Goal: Information Seeking & Learning: Learn about a topic

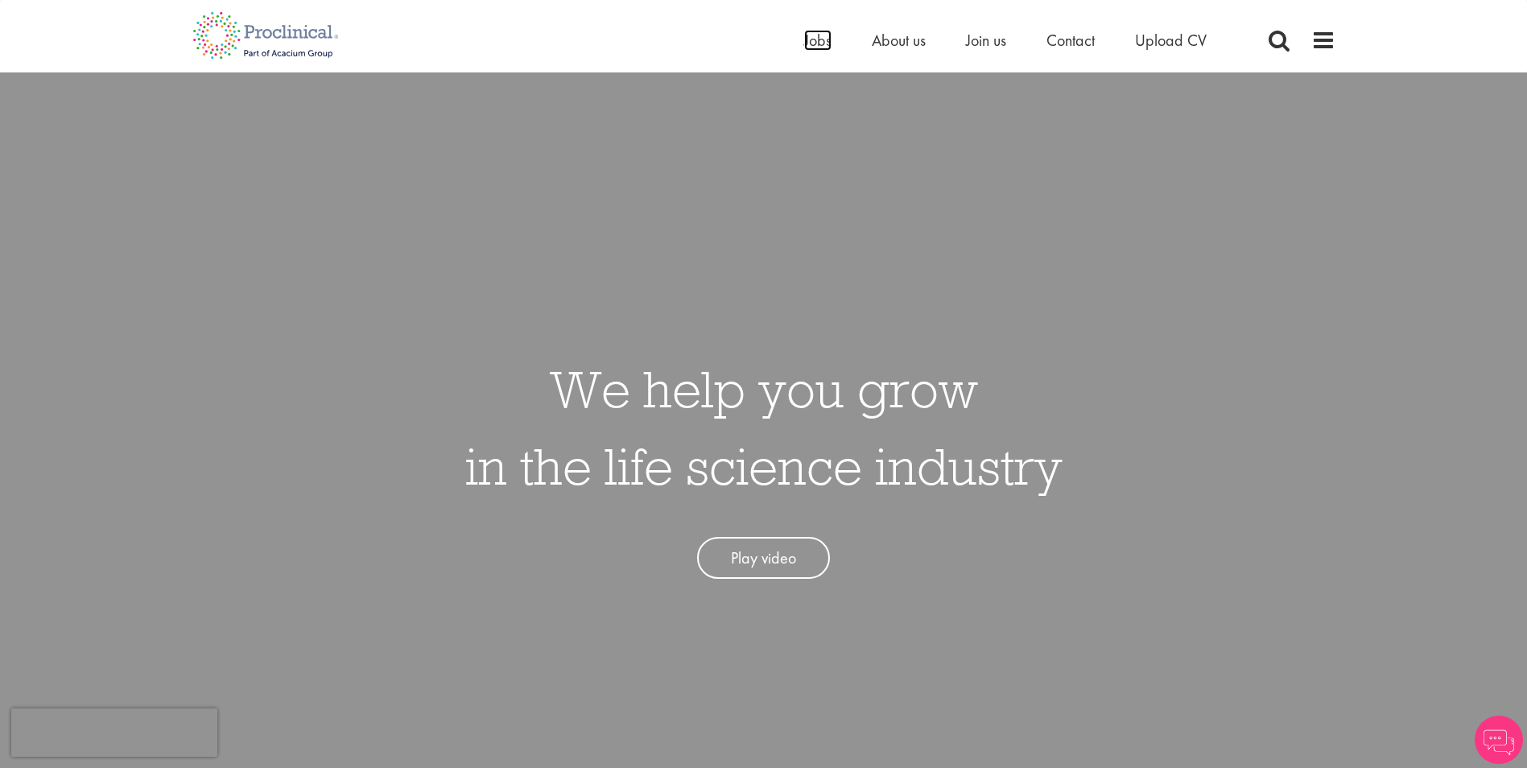
click at [819, 42] on span "Jobs" at bounding box center [817, 40] width 27 height 21
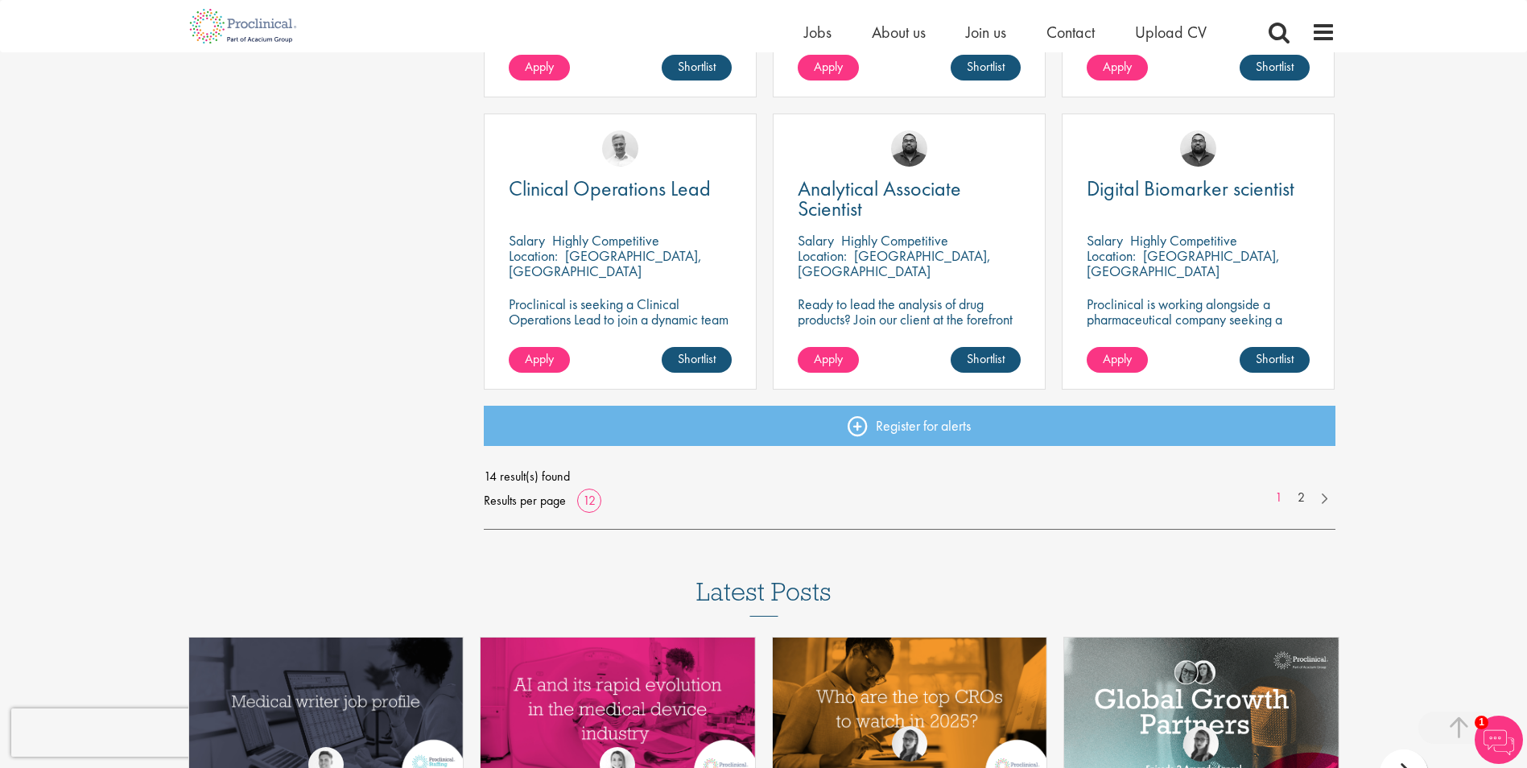
scroll to position [1127, 0]
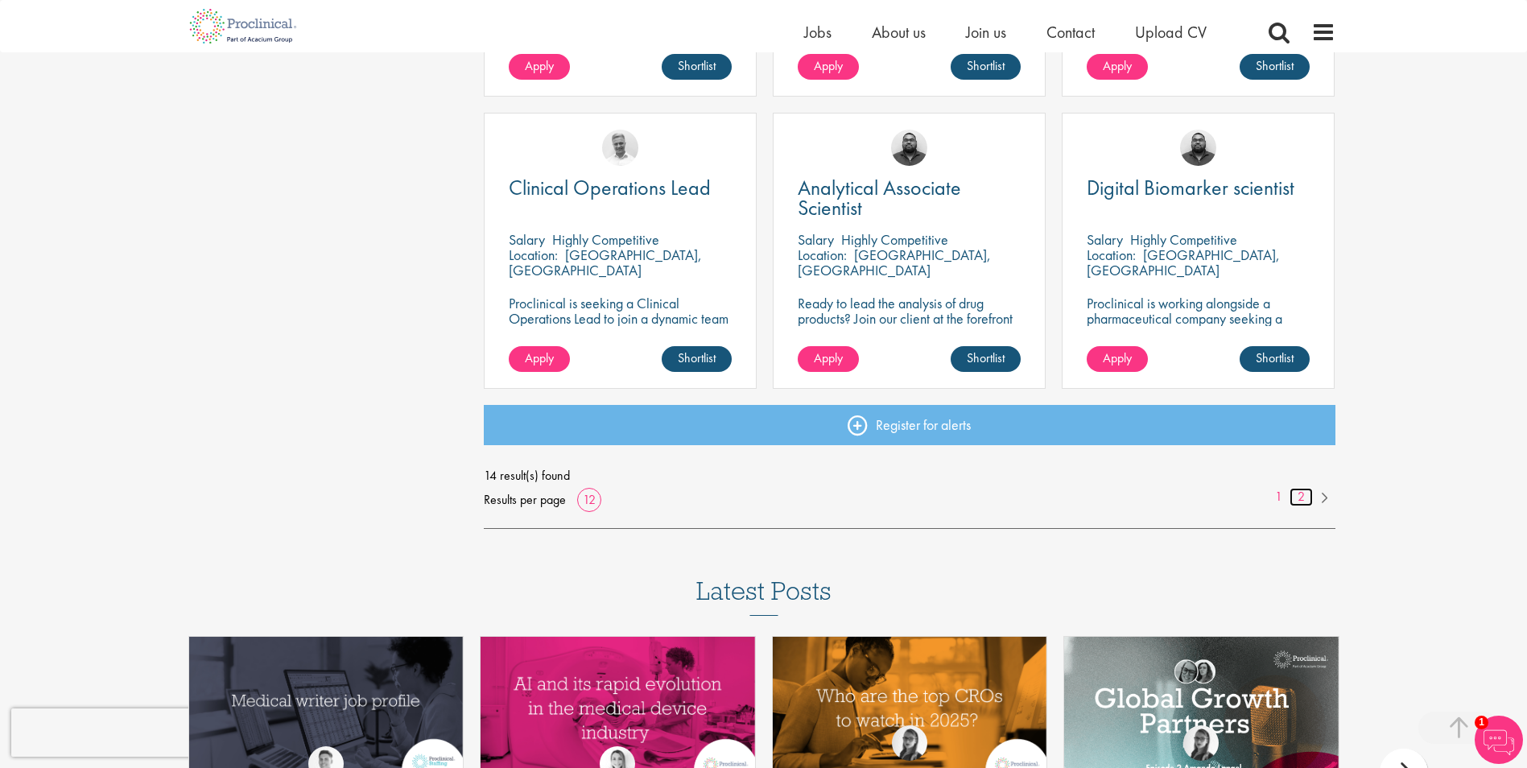
click at [1294, 497] on link "2" at bounding box center [1301, 497] width 23 height 19
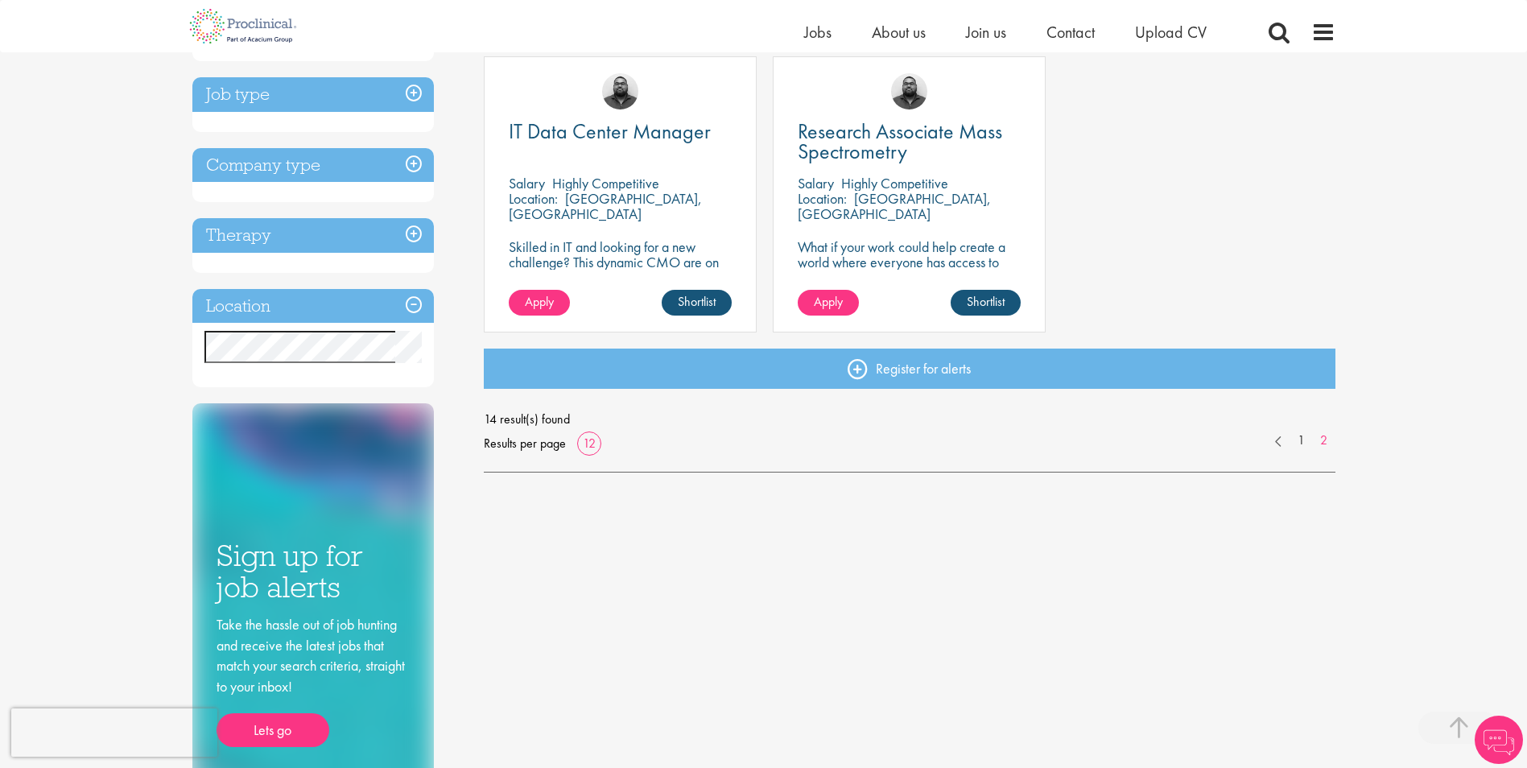
scroll to position [483, 0]
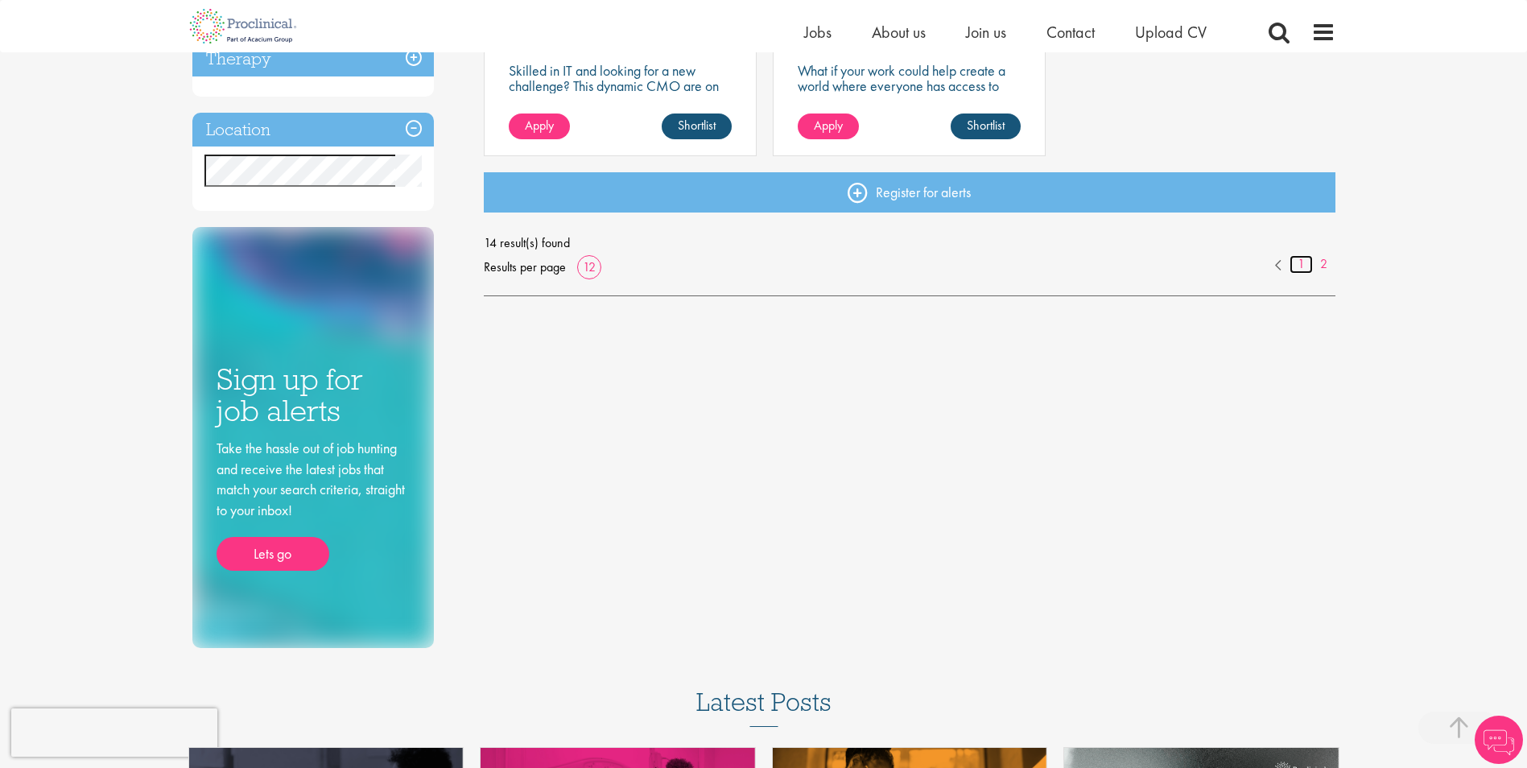
click at [1298, 270] on link "1" at bounding box center [1301, 264] width 23 height 19
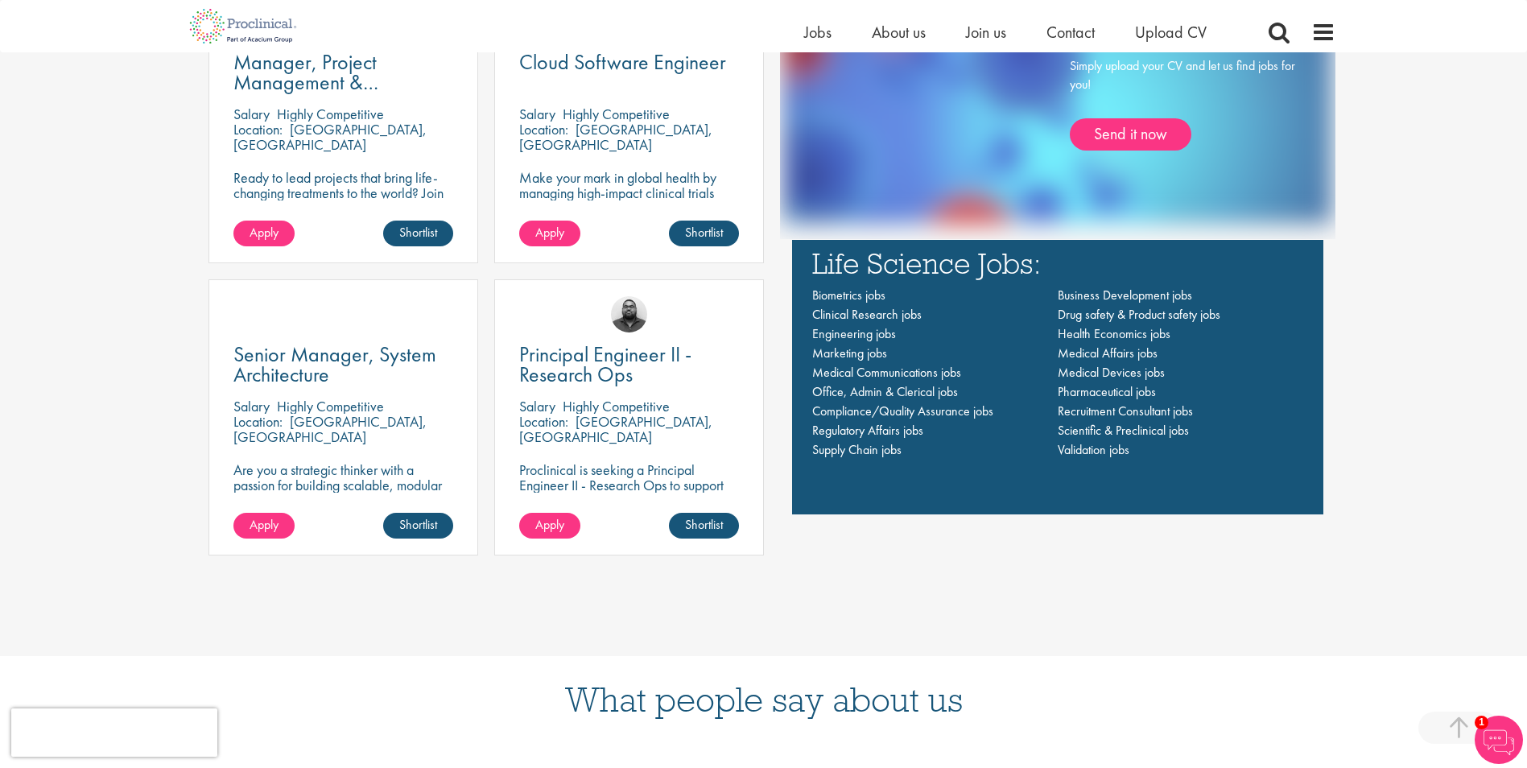
scroll to position [1288, 0]
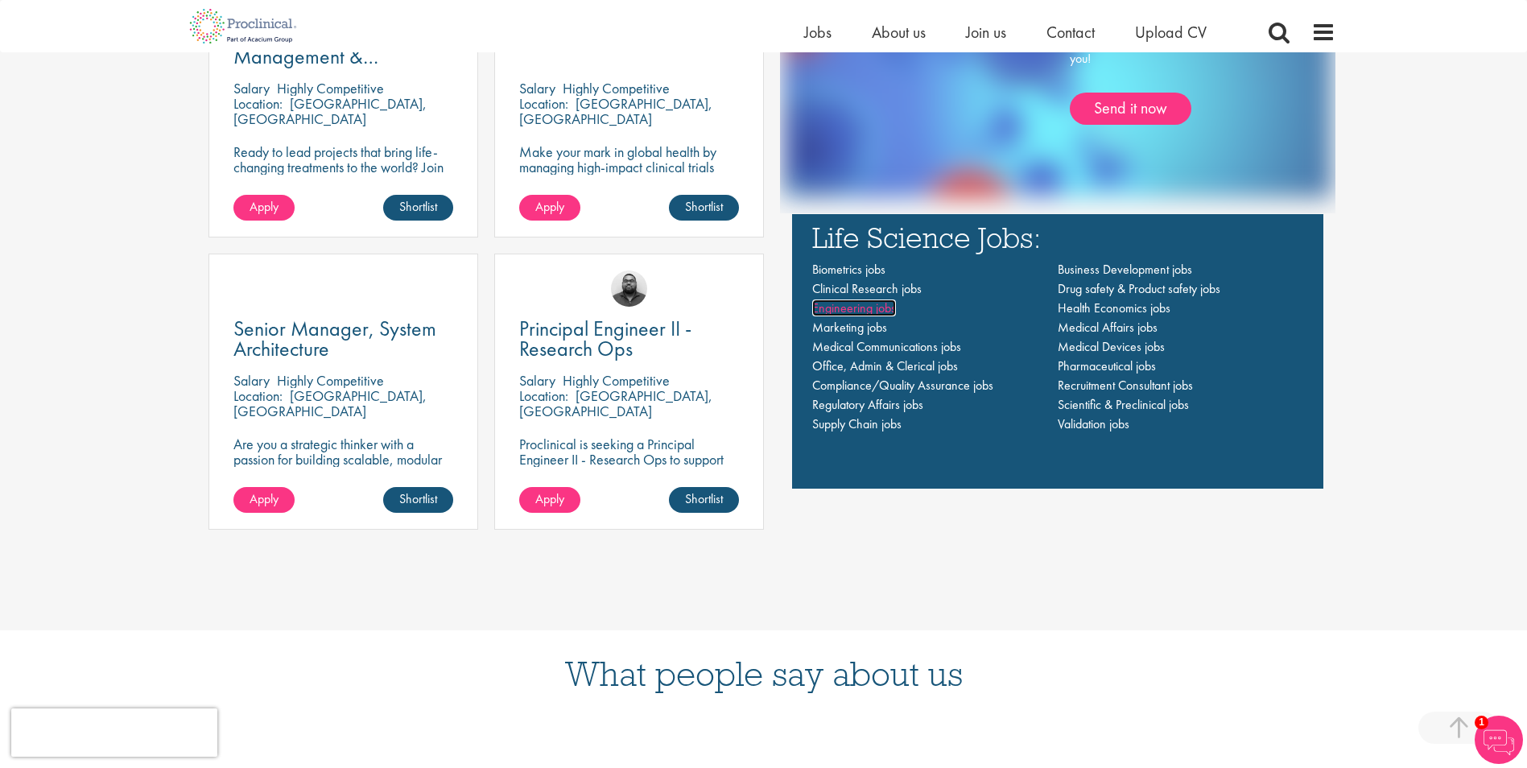
click at [855, 307] on span "Engineering jobs" at bounding box center [854, 307] width 84 height 17
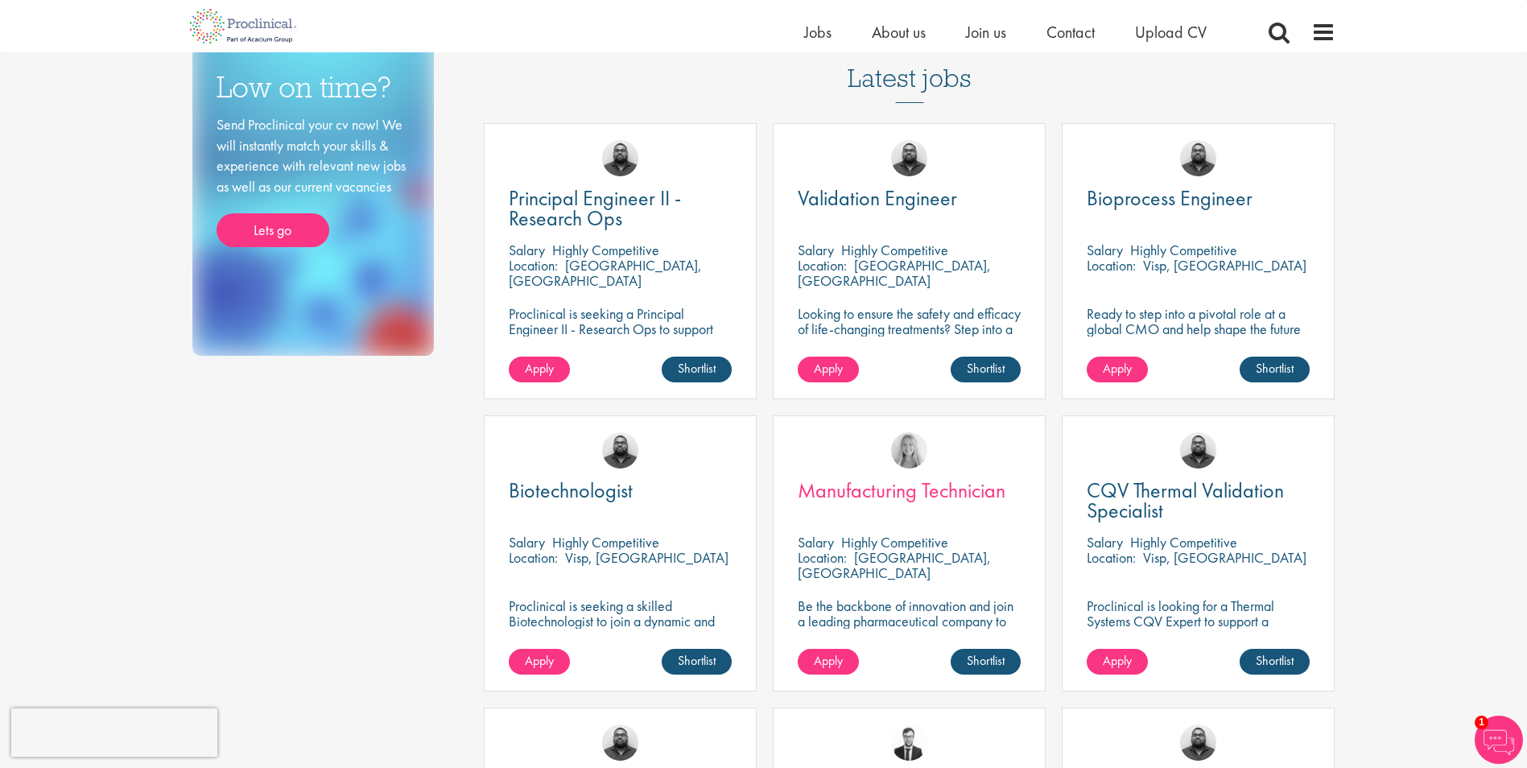
scroll to position [241, 0]
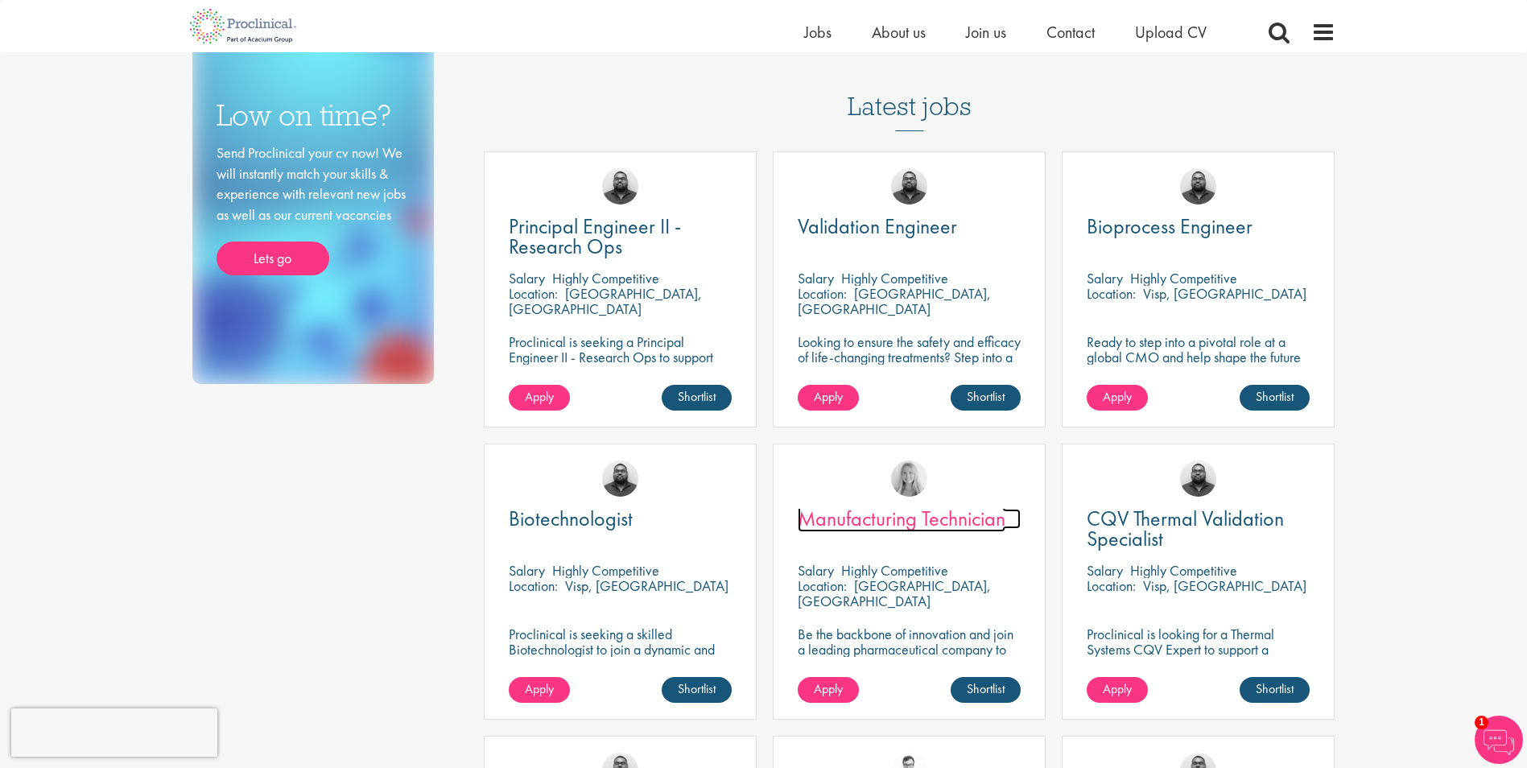
click at [877, 520] on span "Manufacturing Technician" at bounding box center [902, 518] width 208 height 27
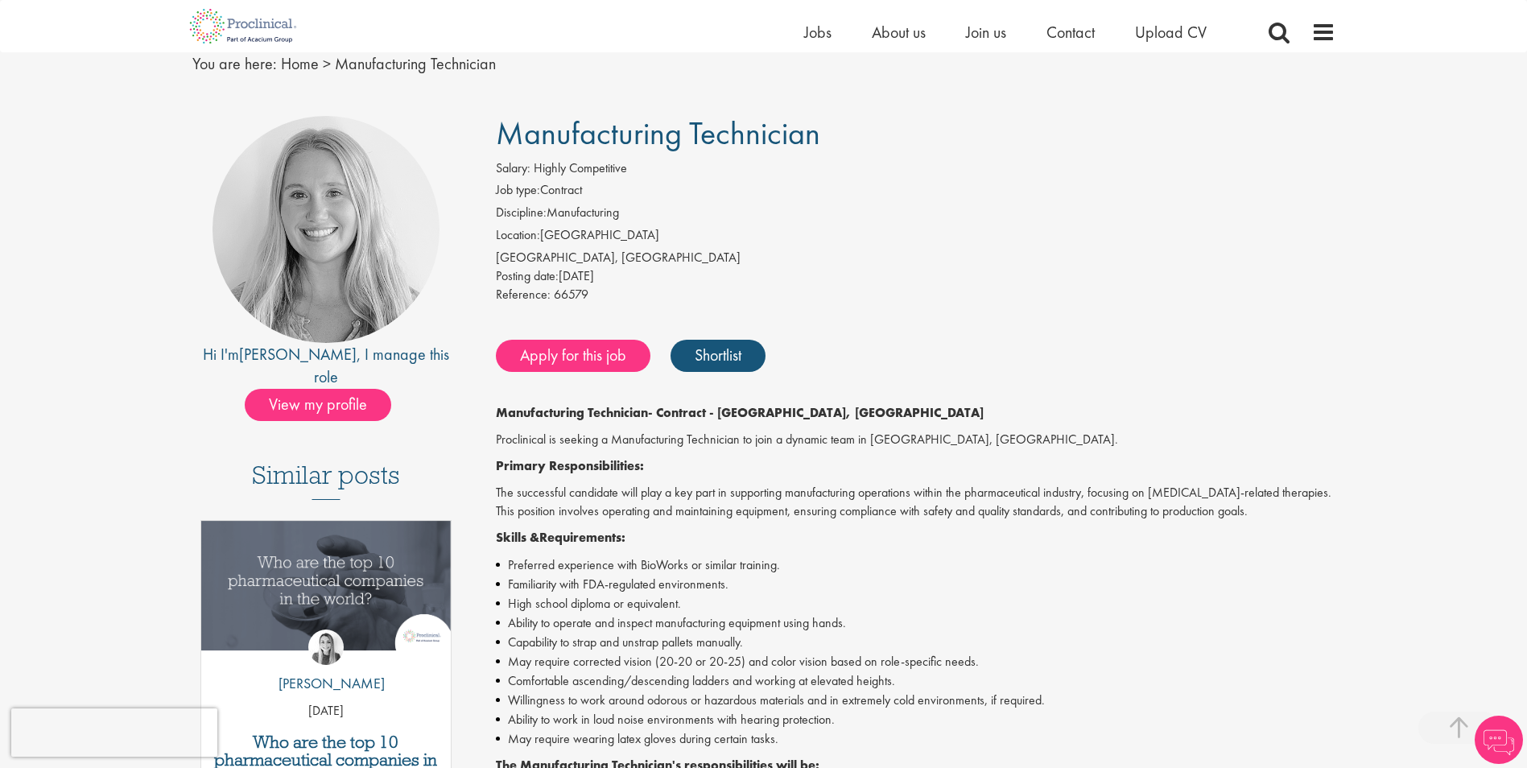
scroll to position [402, 0]
